Goal: Task Accomplishment & Management: Manage account settings

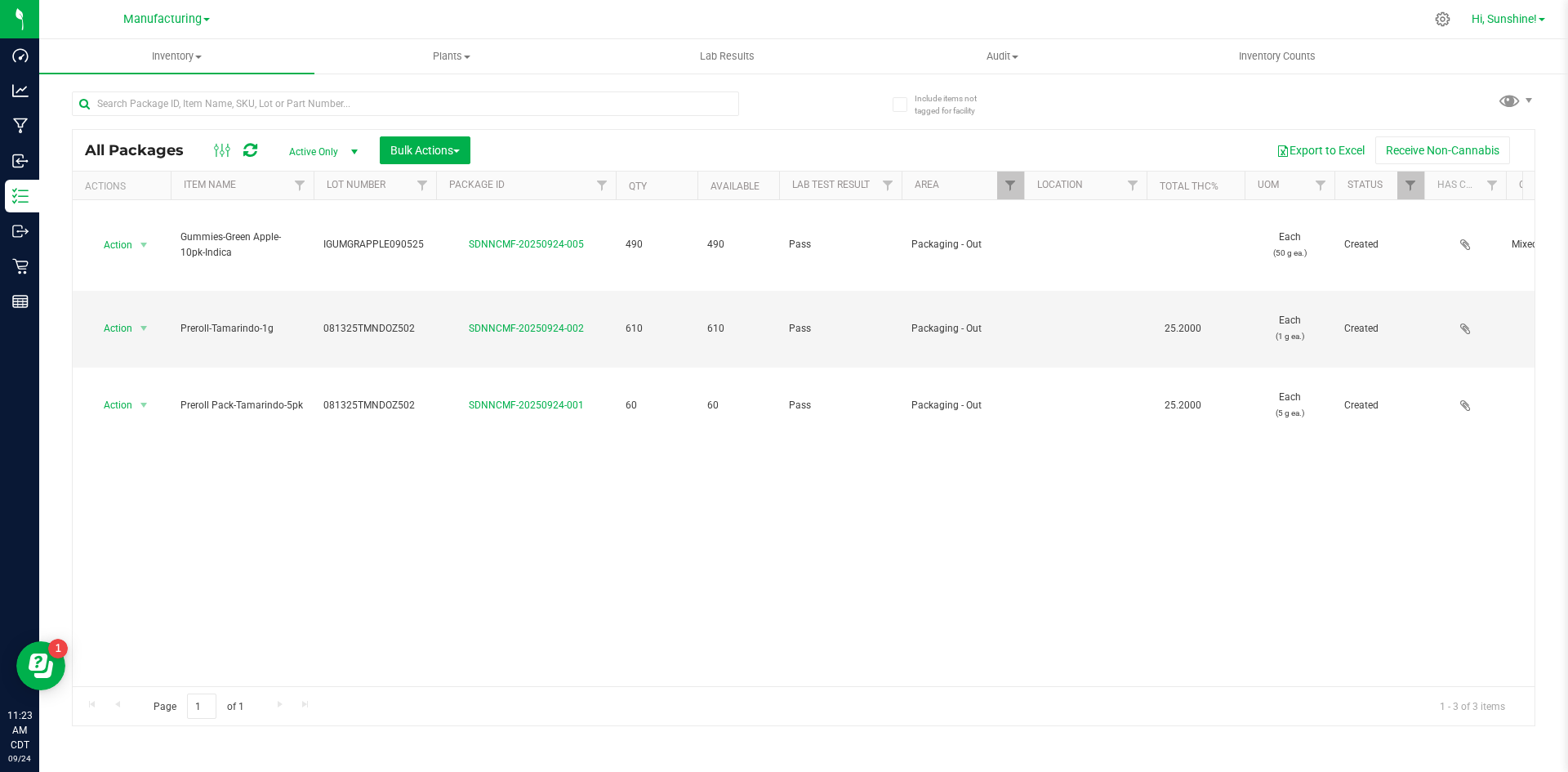
click at [1515, 23] on span "Hi, Sunshine!" at bounding box center [1505, 19] width 65 height 13
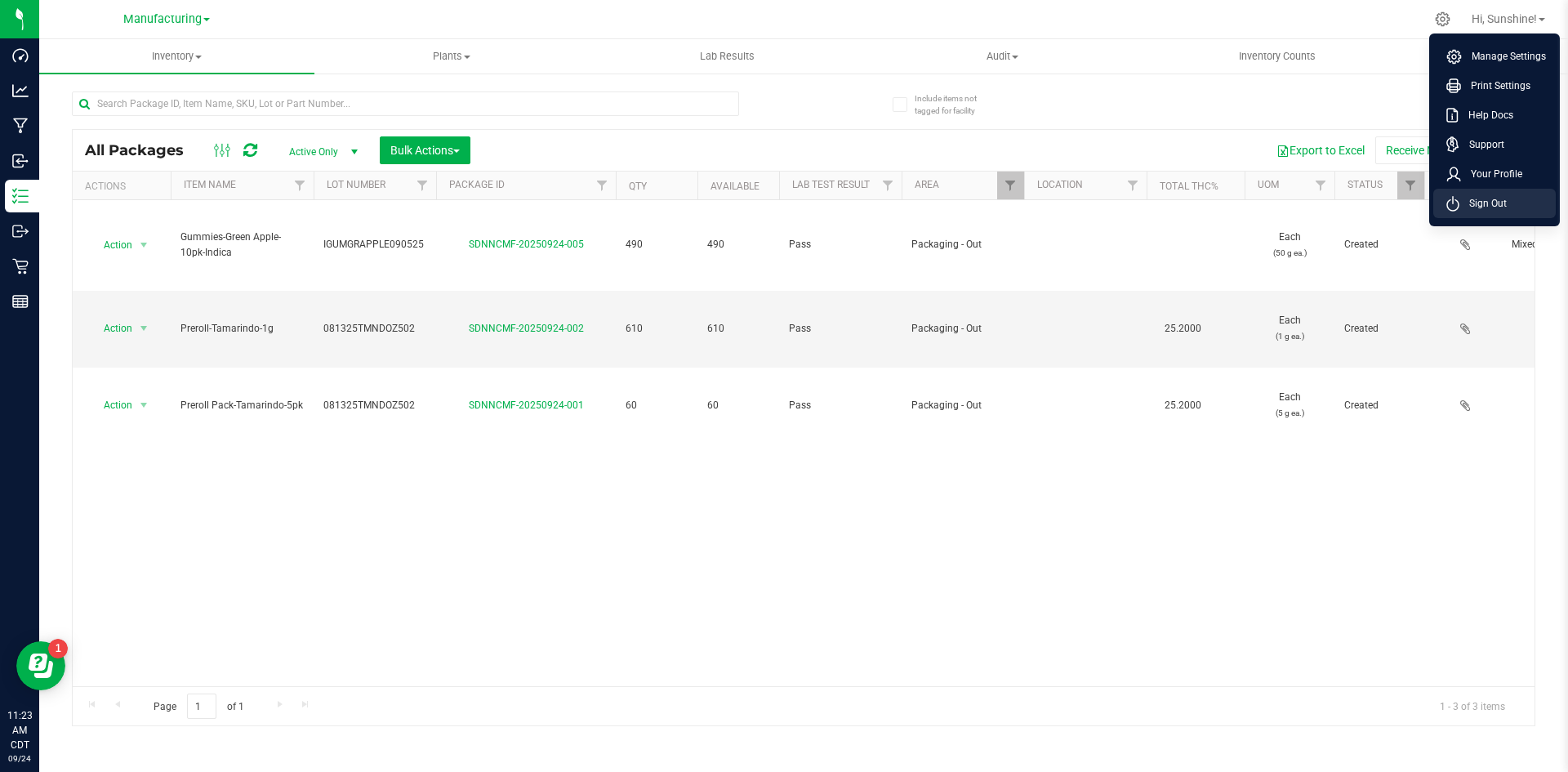
click at [1466, 205] on span "Sign Out" at bounding box center [1483, 203] width 48 height 16
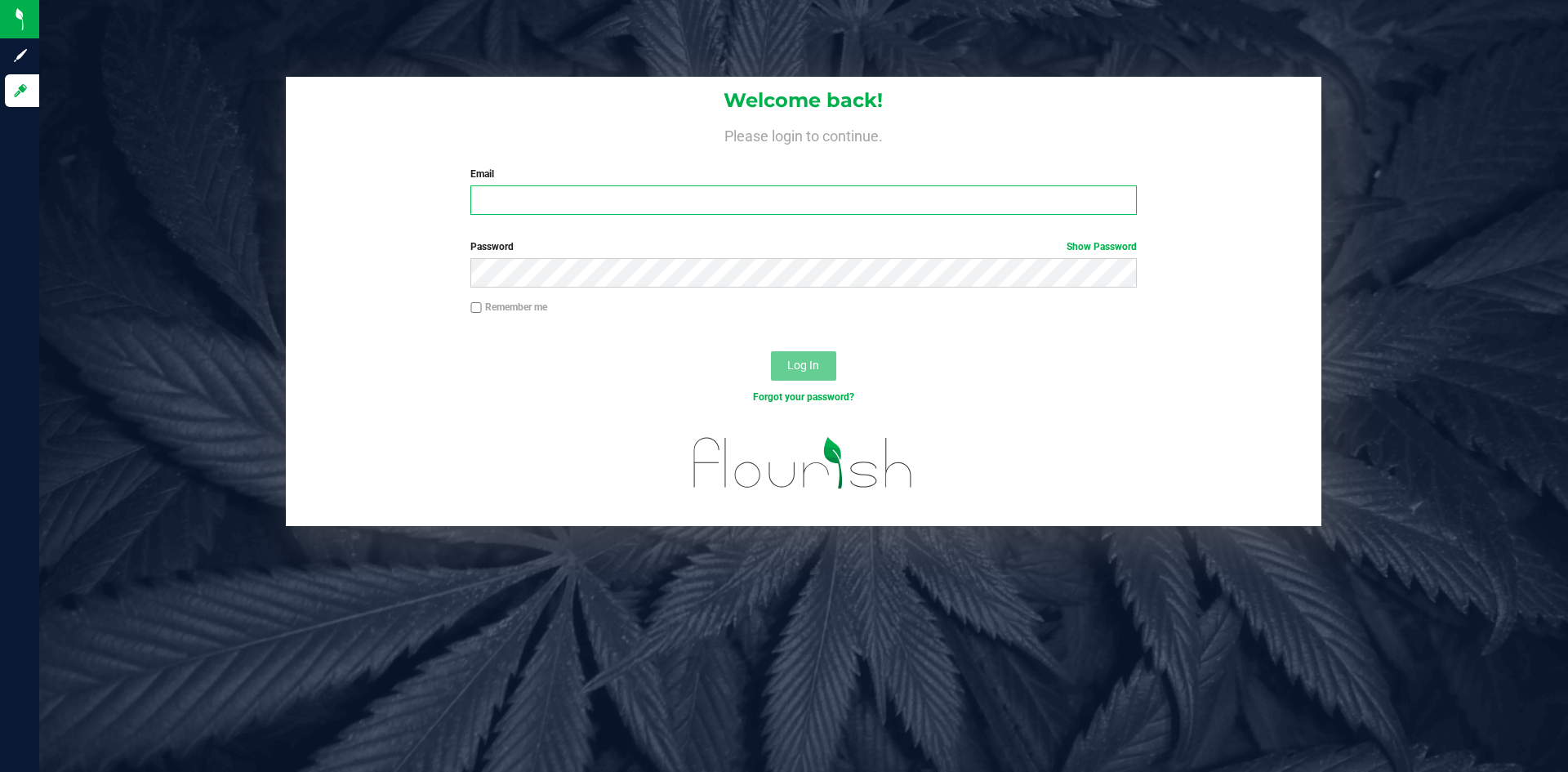
click at [671, 194] on input "Email" at bounding box center [804, 200] width 666 height 30
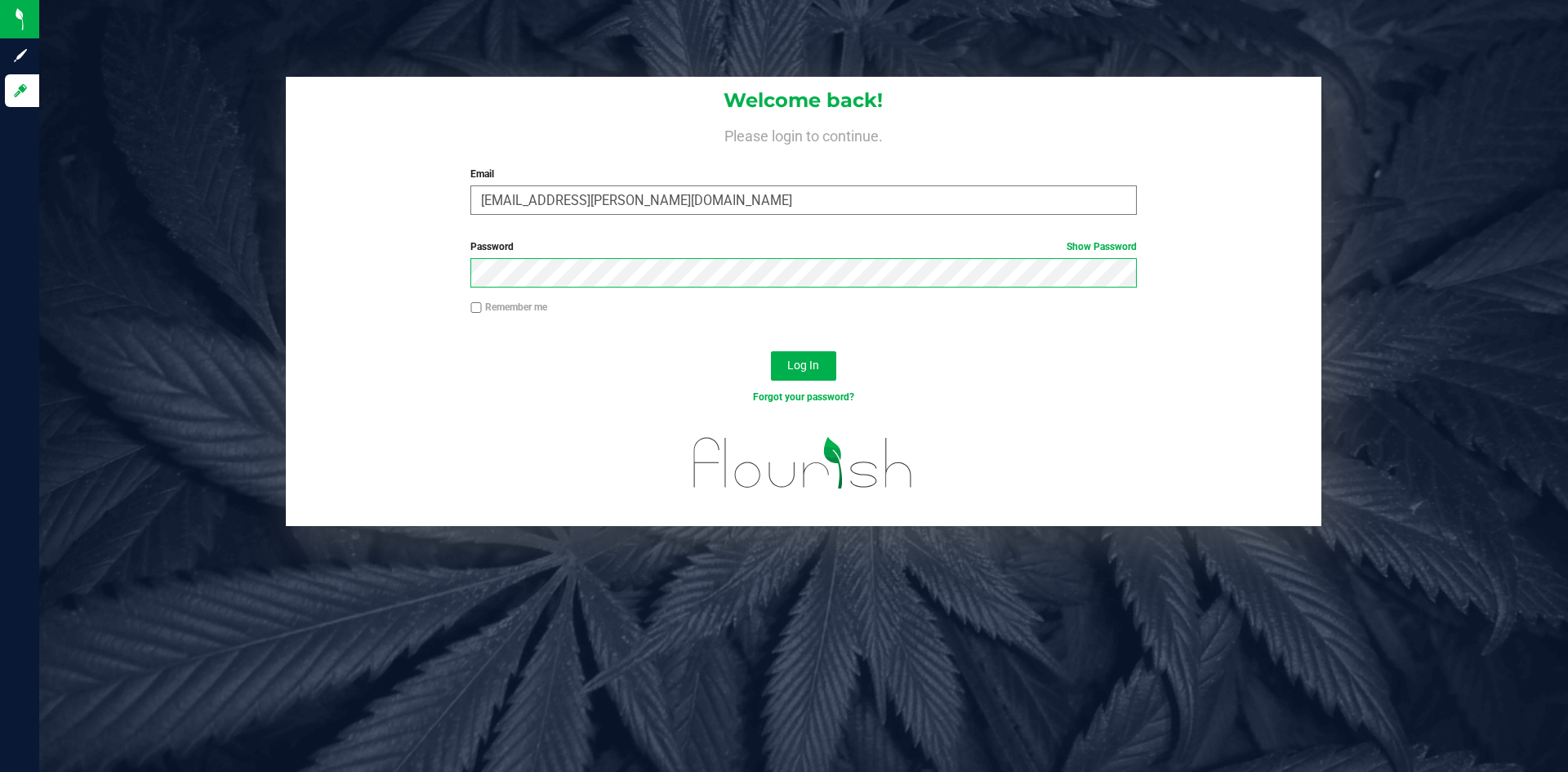
click at [771, 351] on button "Log In" at bounding box center [804, 365] width 65 height 30
click at [793, 198] on input "[EMAIL_ADDRESS][PERSON_NAME][DOMAIN_NAME]" at bounding box center [804, 200] width 666 height 30
click at [759, 207] on input "[EMAIL_ADDRESS][PERSON_NAME][DOMAIN_NAME]" at bounding box center [804, 200] width 666 height 30
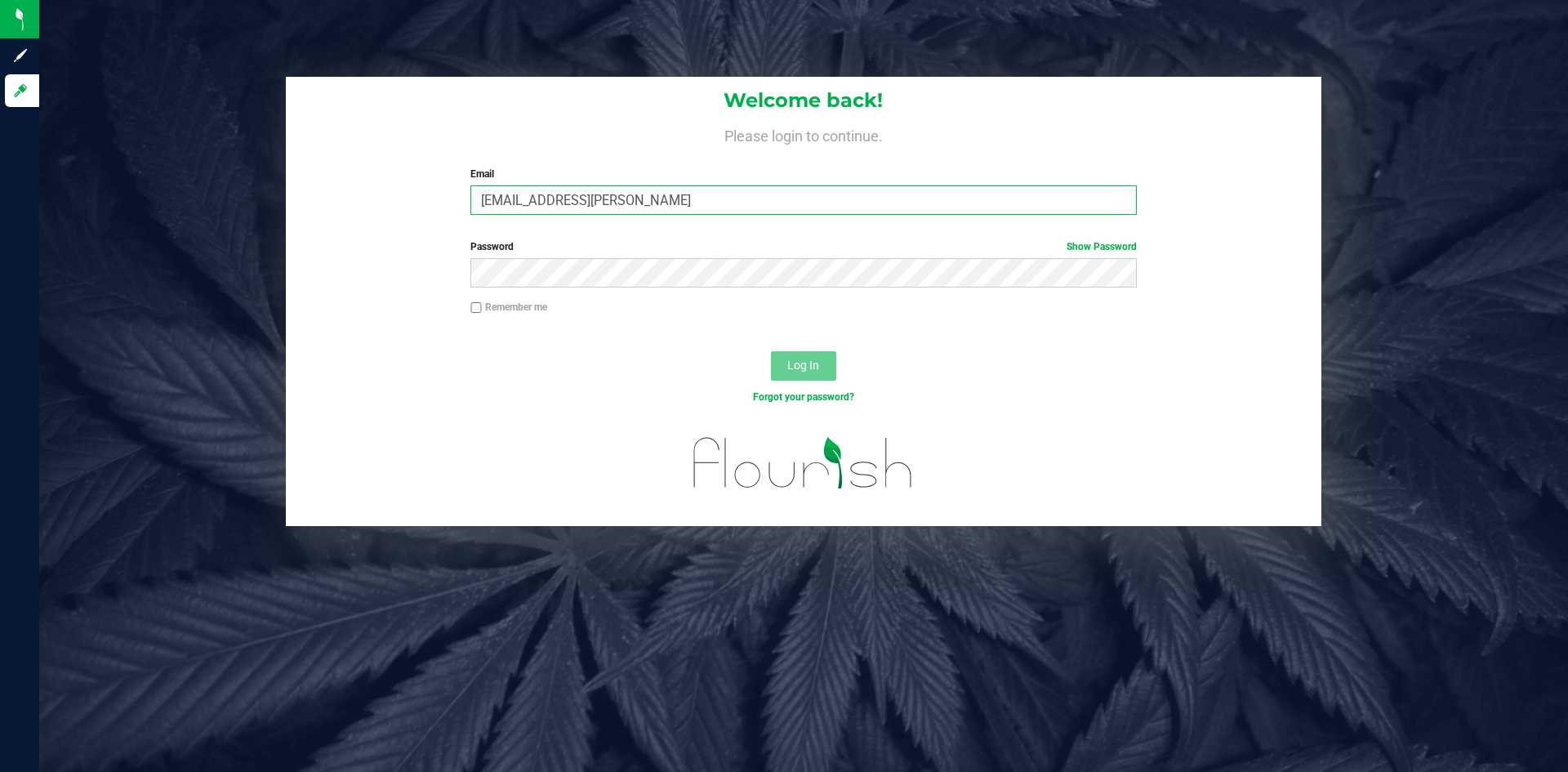
type input "[EMAIL_ADDRESS][PERSON_NAME][DOMAIN_NAME]"
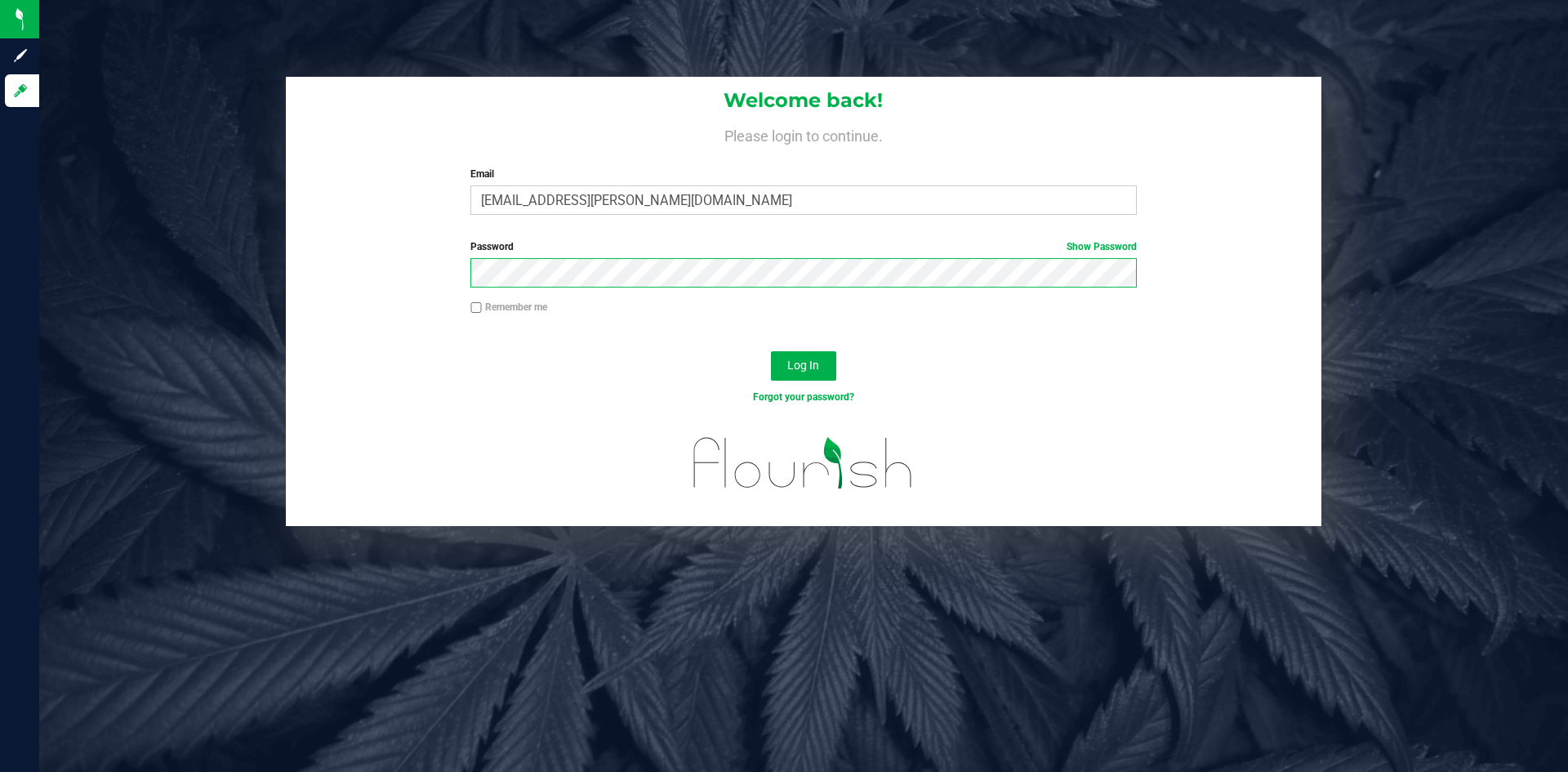
click at [771, 351] on button "Log In" at bounding box center [804, 365] width 65 height 30
